Goal: Check status: Check status

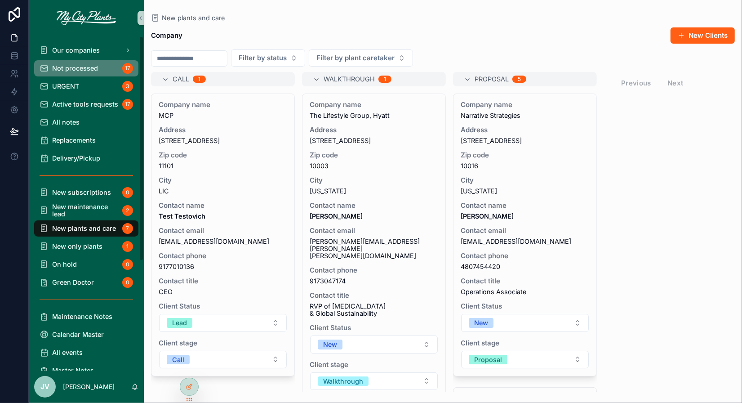
click at [59, 74] on div "Not processed 17" at bounding box center [86, 68] width 93 height 14
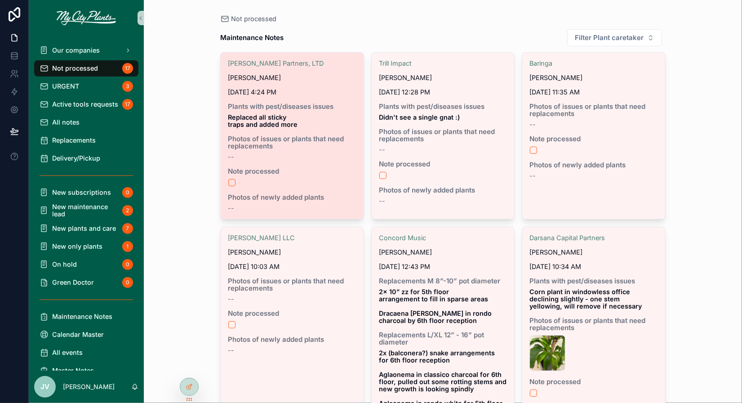
click at [232, 170] on div "Note processed" at bounding box center [292, 177] width 129 height 19
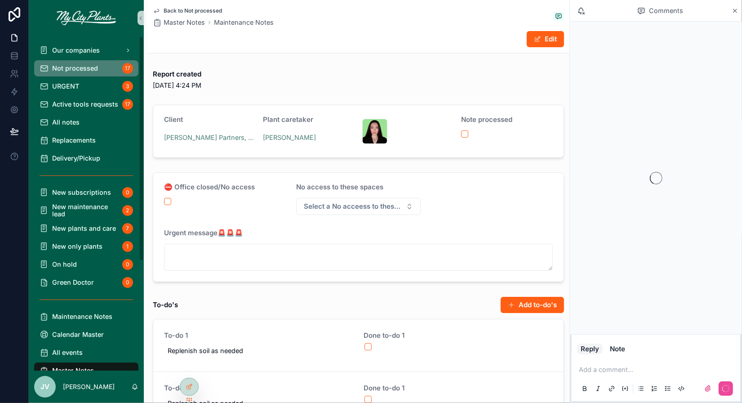
click at [76, 71] on span "Not processed" at bounding box center [75, 68] width 46 height 7
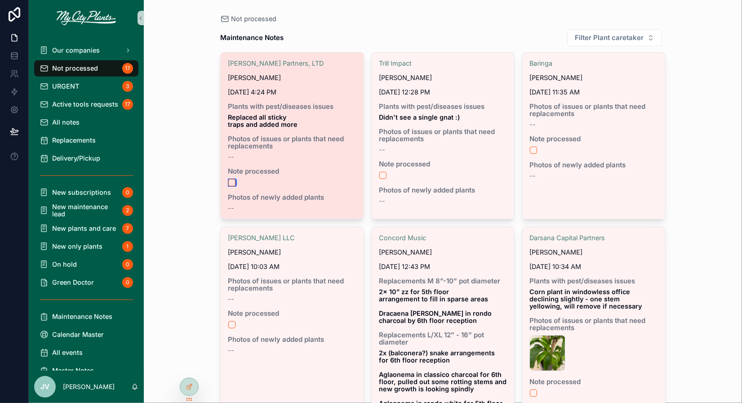
click at [234, 179] on button "scrollable content" at bounding box center [231, 182] width 7 height 7
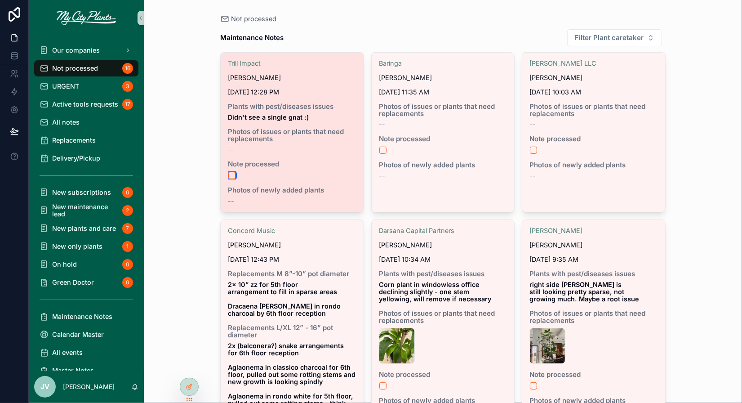
click at [234, 174] on button "scrollable content" at bounding box center [231, 175] width 7 height 7
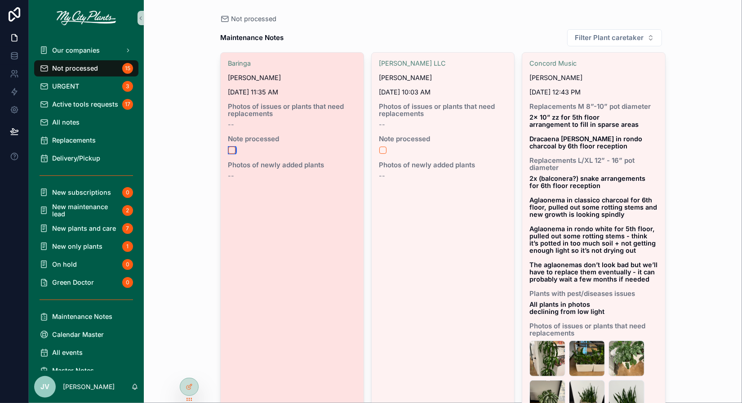
click at [234, 150] on button "scrollable content" at bounding box center [231, 150] width 7 height 7
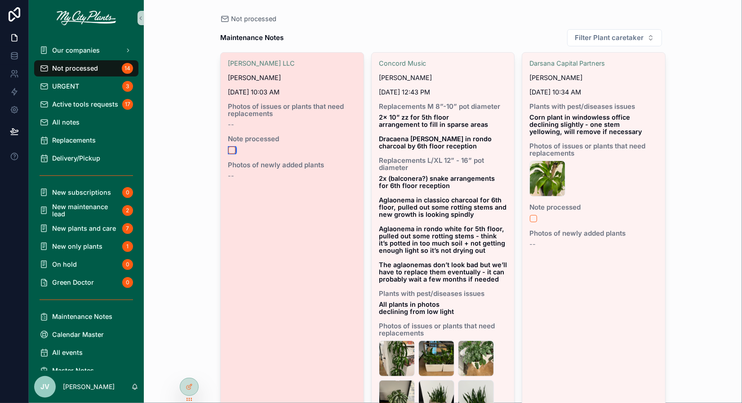
click at [233, 151] on button "scrollable content" at bounding box center [231, 150] width 7 height 7
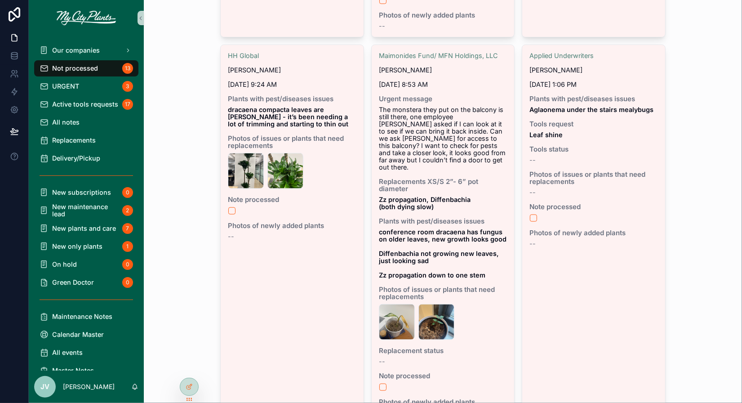
scroll to position [819, 0]
